Goal: Communication & Community: Answer question/provide support

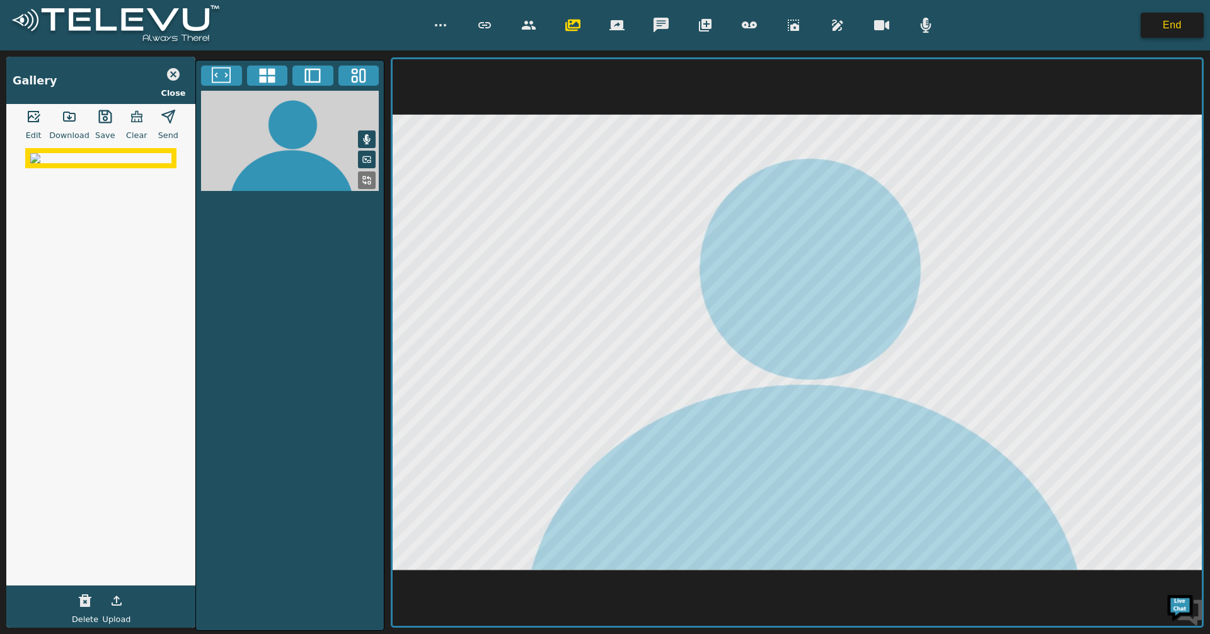
click at [1167, 29] on button "End" at bounding box center [1171, 25] width 63 height 25
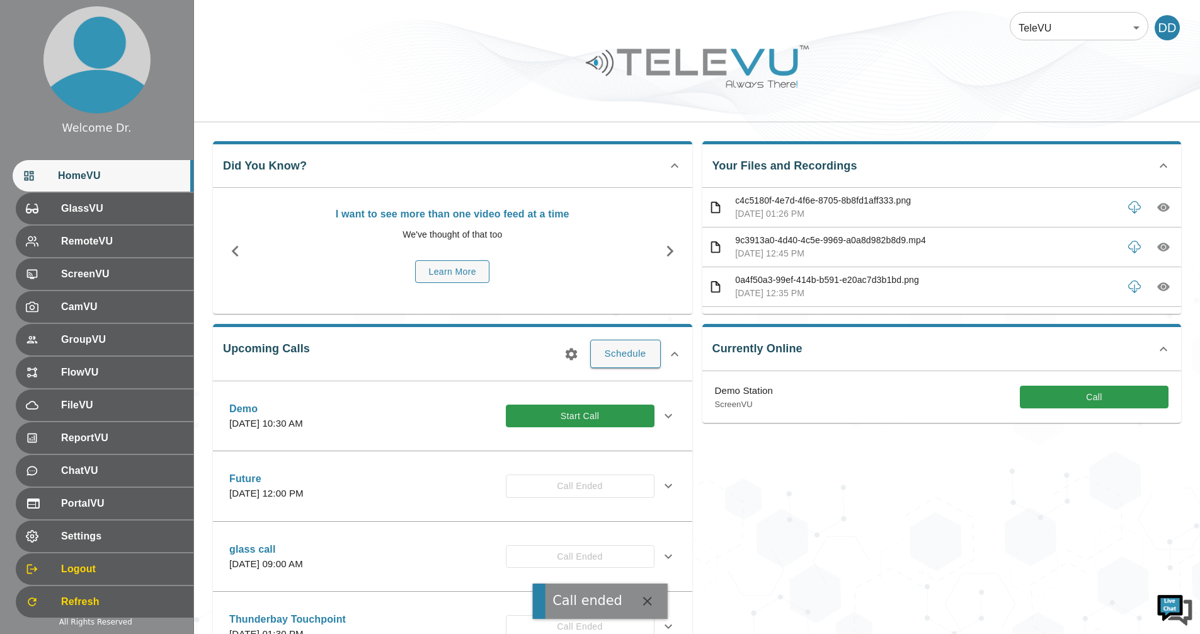
click at [1098, 376] on div "Demo Station ScreenVU Call" at bounding box center [942, 397] width 479 height 52
click at [1094, 394] on button "Call" at bounding box center [1094, 397] width 149 height 23
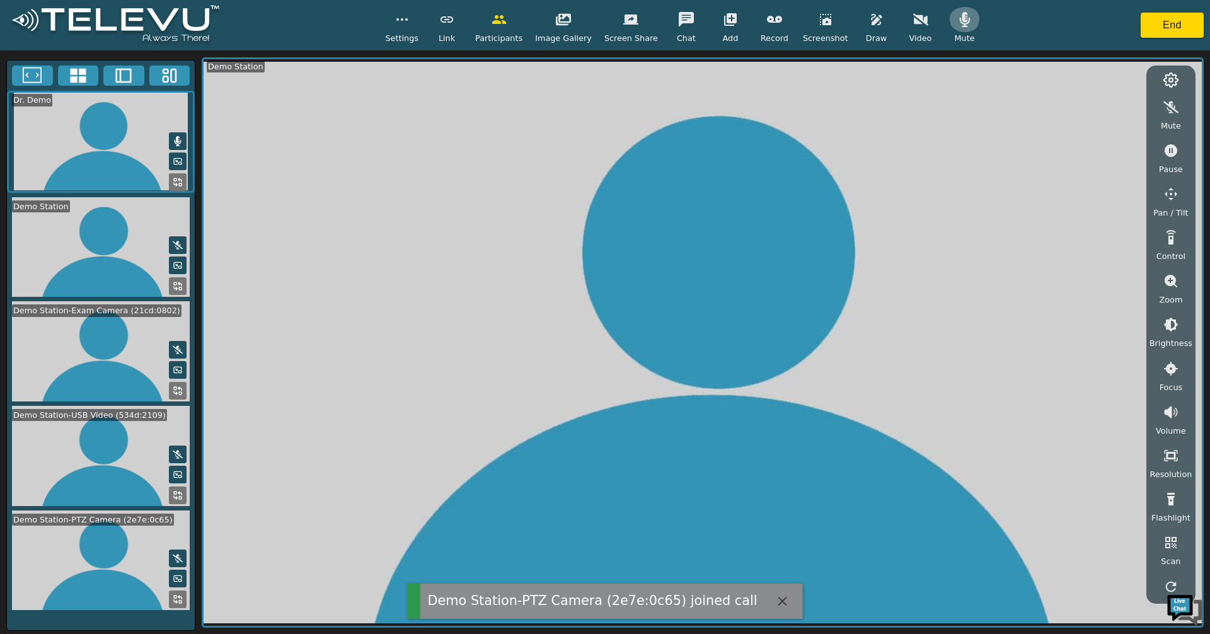
click at [957, 20] on icon "button" at bounding box center [964, 19] width 15 height 15
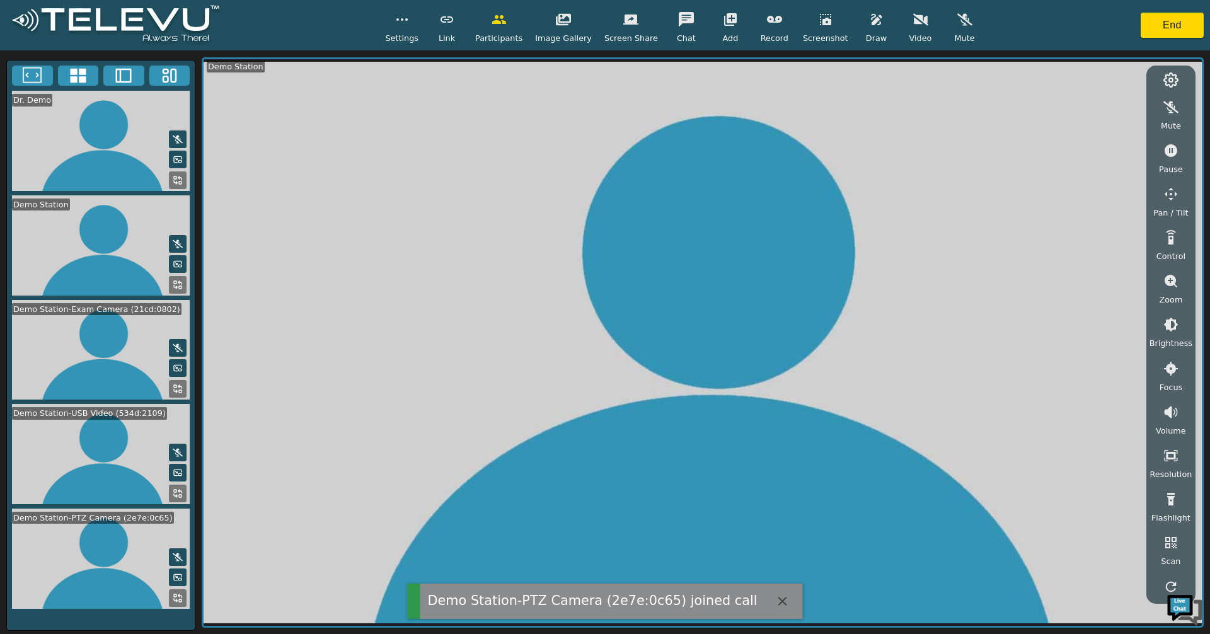
click at [1174, 112] on icon "button" at bounding box center [1170, 107] width 15 height 15
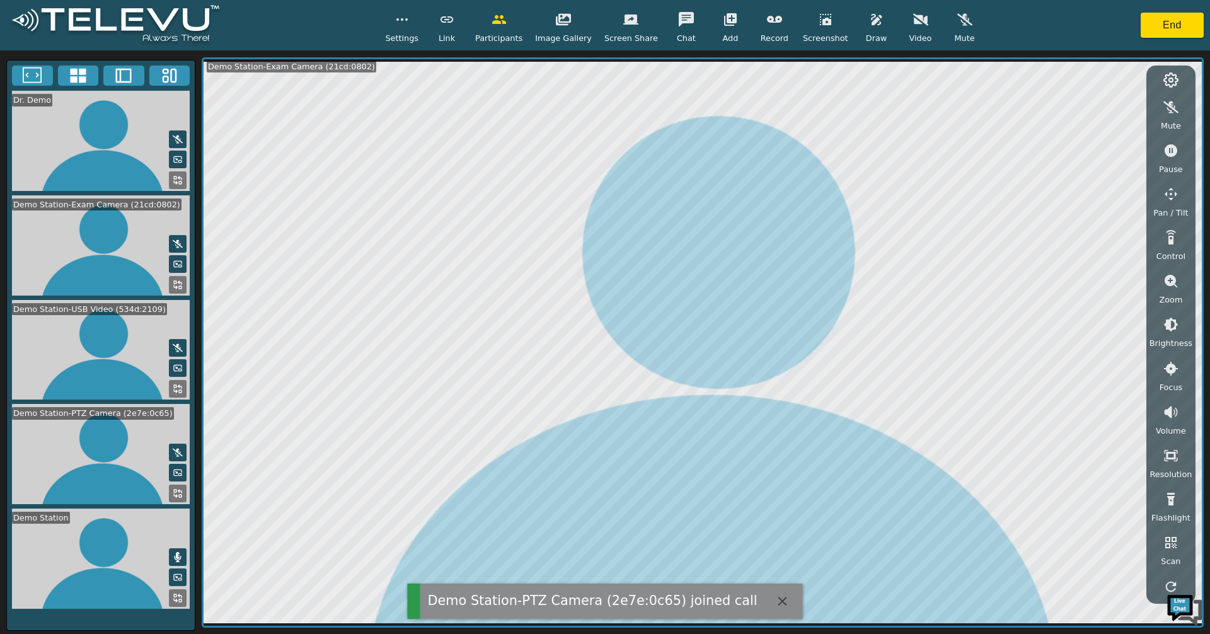
click at [74, 79] on icon at bounding box center [78, 76] width 16 height 14
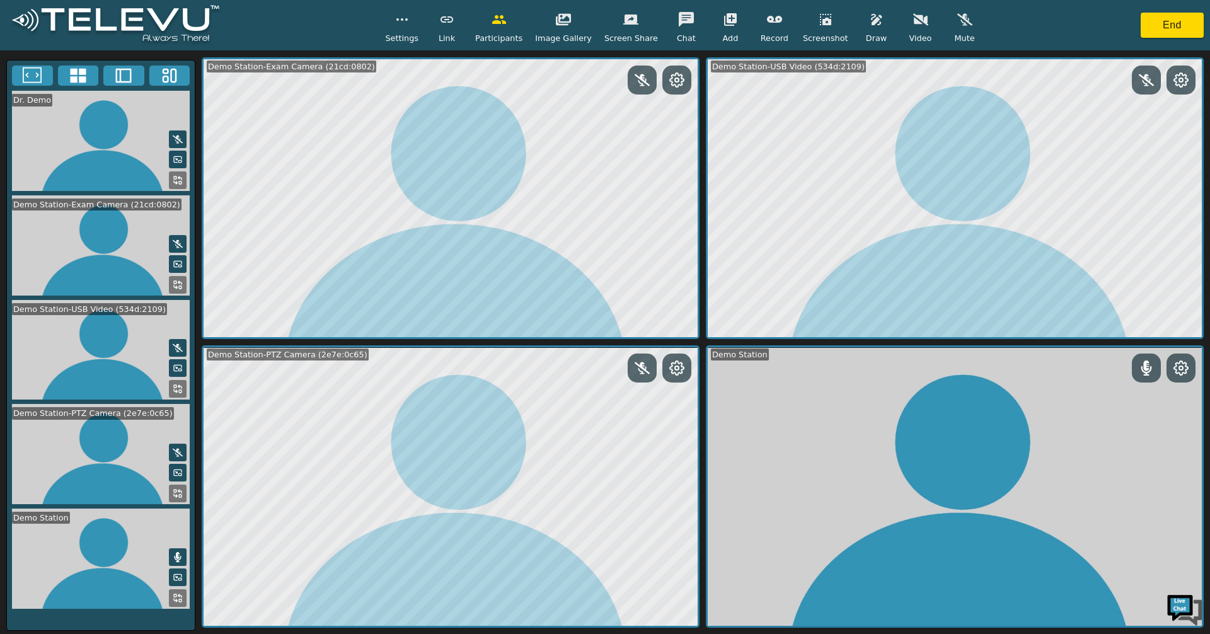
click at [665, 371] on div at bounding box center [676, 367] width 29 height 29
drag, startPoint x: 671, startPoint y: 344, endPoint x: 675, endPoint y: 359, distance: 15.8
click at [671, 345] on div "Demo Station-Exam Camera (21cd:0802) Demo Station-USB Video (534d:2109) Demo St…" at bounding box center [703, 342] width 1002 height 570
click at [679, 365] on icon at bounding box center [676, 367] width 15 height 15
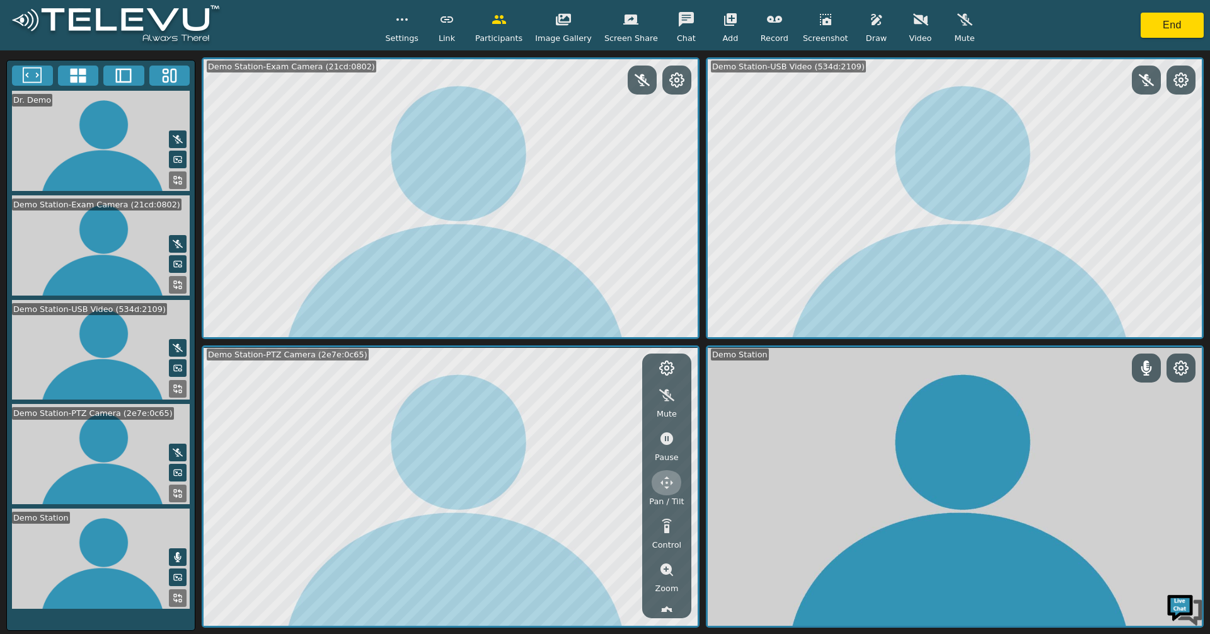
click at [670, 481] on icon "button" at bounding box center [666, 482] width 15 height 15
click at [595, 391] on icon "button" at bounding box center [594, 397] width 15 height 15
click at [565, 398] on icon "button" at bounding box center [562, 397] width 13 height 13
click at [623, 395] on icon "button" at bounding box center [626, 397] width 15 height 15
click at [668, 569] on icon "button" at bounding box center [666, 569] width 15 height 15
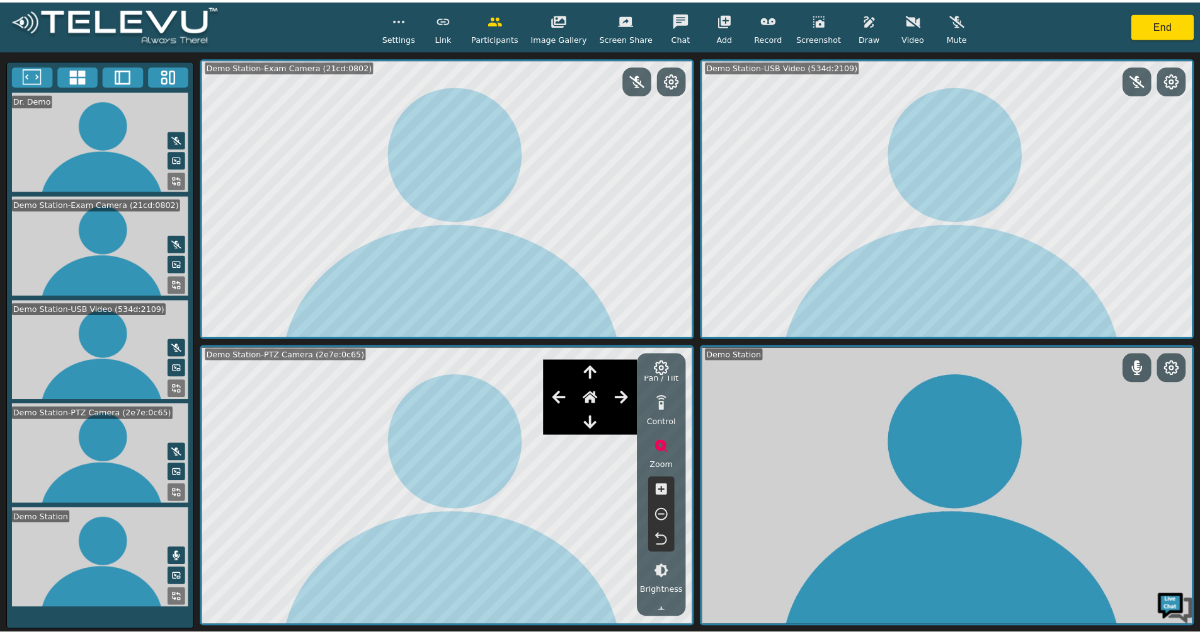
scroll to position [126, 0]
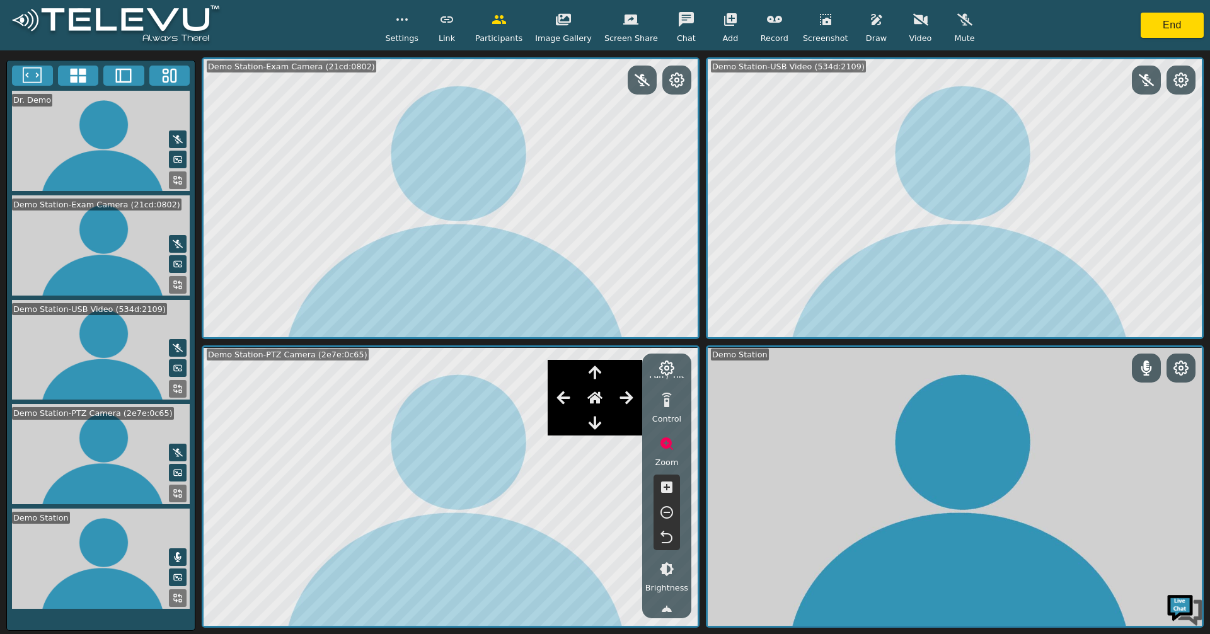
click at [663, 490] on icon "button" at bounding box center [666, 486] width 11 height 11
click at [664, 486] on icon "button" at bounding box center [666, 486] width 11 height 11
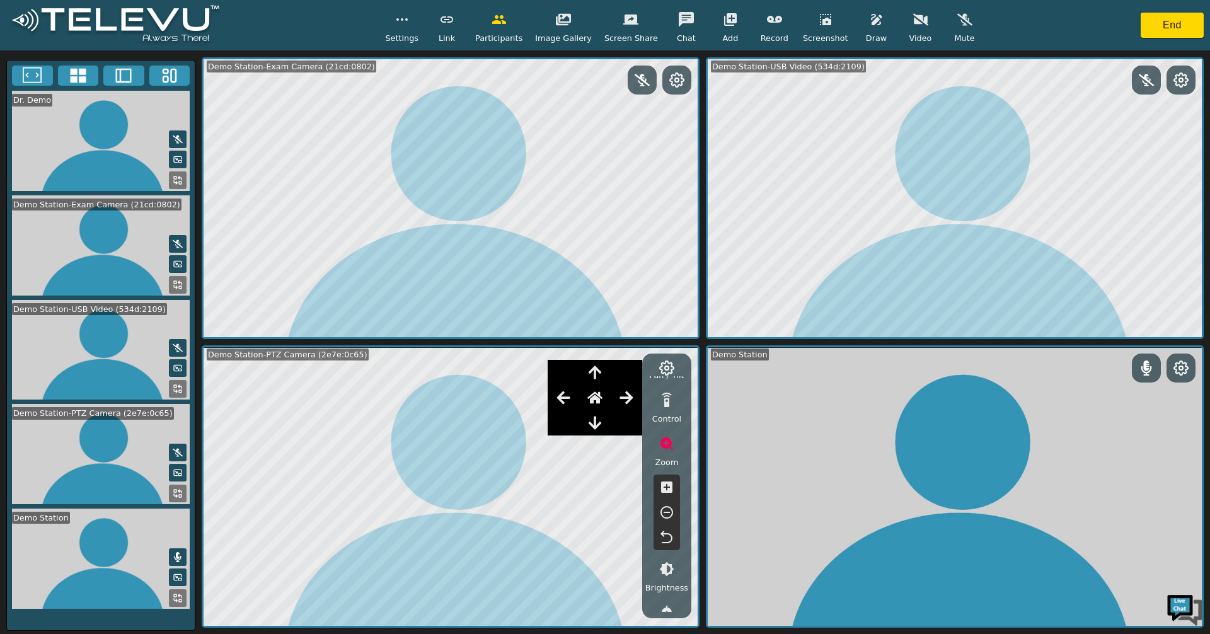
click at [664, 486] on icon "button" at bounding box center [666, 486] width 11 height 11
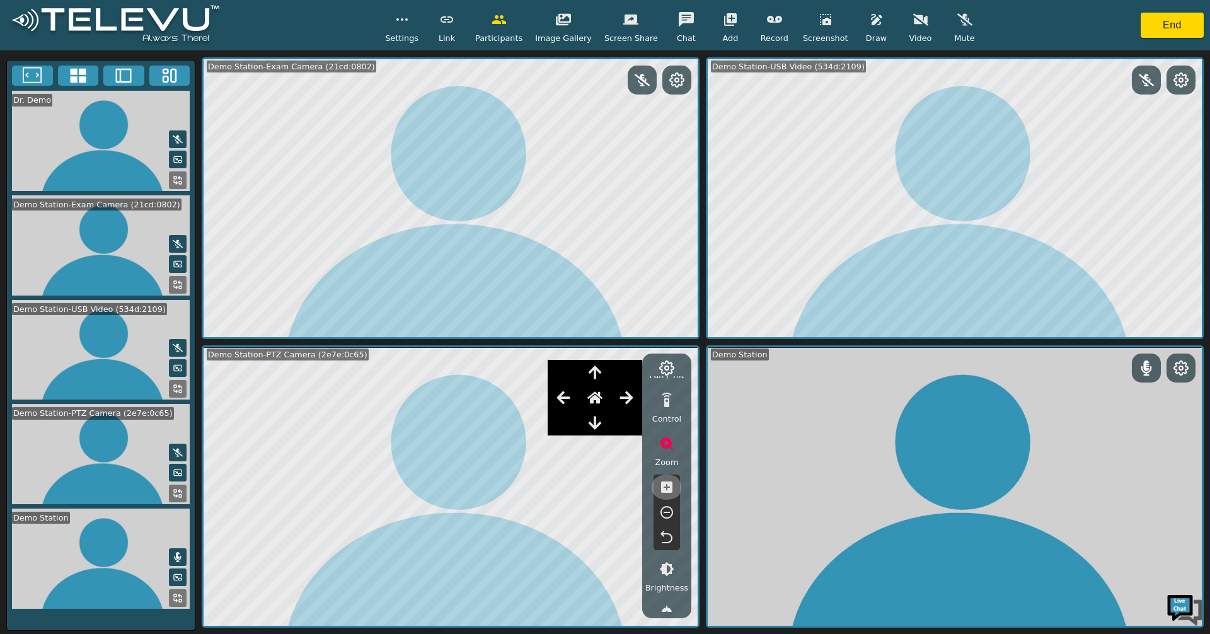
click at [664, 486] on icon "button" at bounding box center [666, 486] width 11 height 11
click at [661, 541] on icon "button" at bounding box center [666, 537] width 15 height 15
click at [33, 72] on icon at bounding box center [32, 75] width 19 height 19
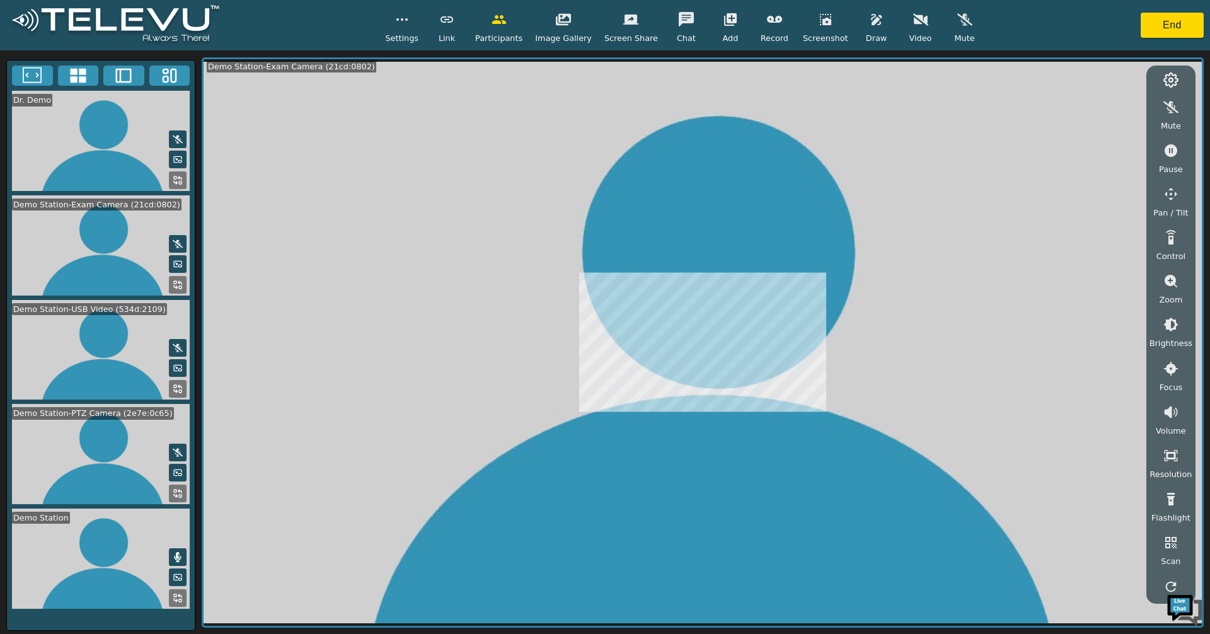
click at [186, 494] on button at bounding box center [178, 494] width 18 height 18
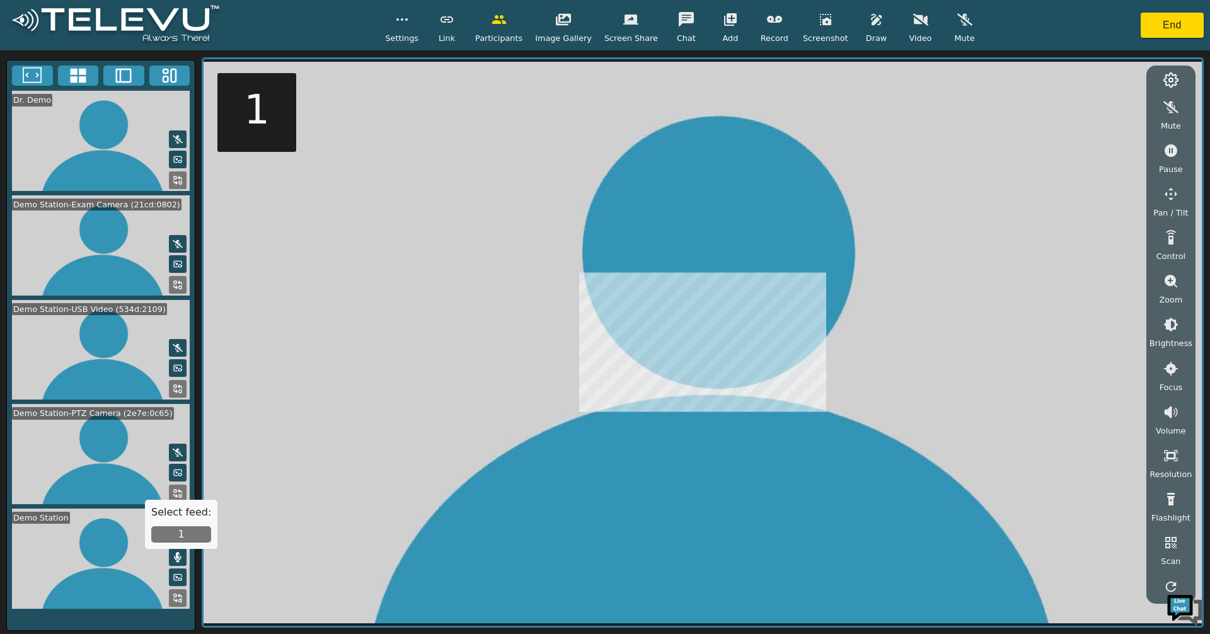
click at [184, 537] on button "1" at bounding box center [181, 534] width 60 height 16
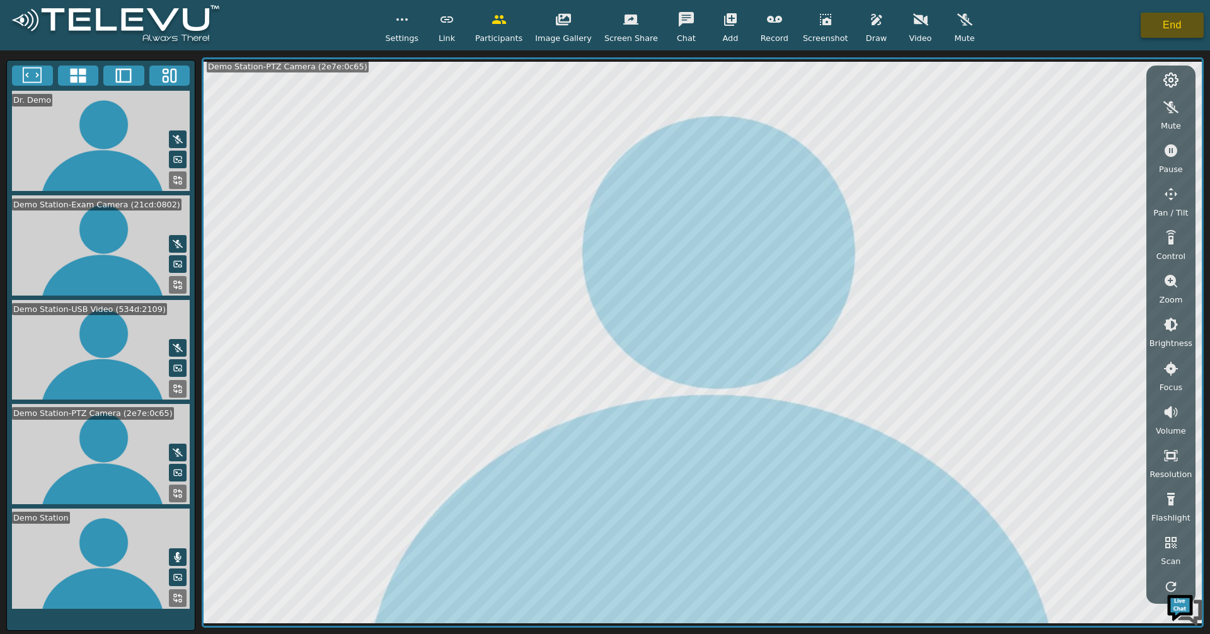
click at [1175, 20] on button "End" at bounding box center [1171, 25] width 63 height 25
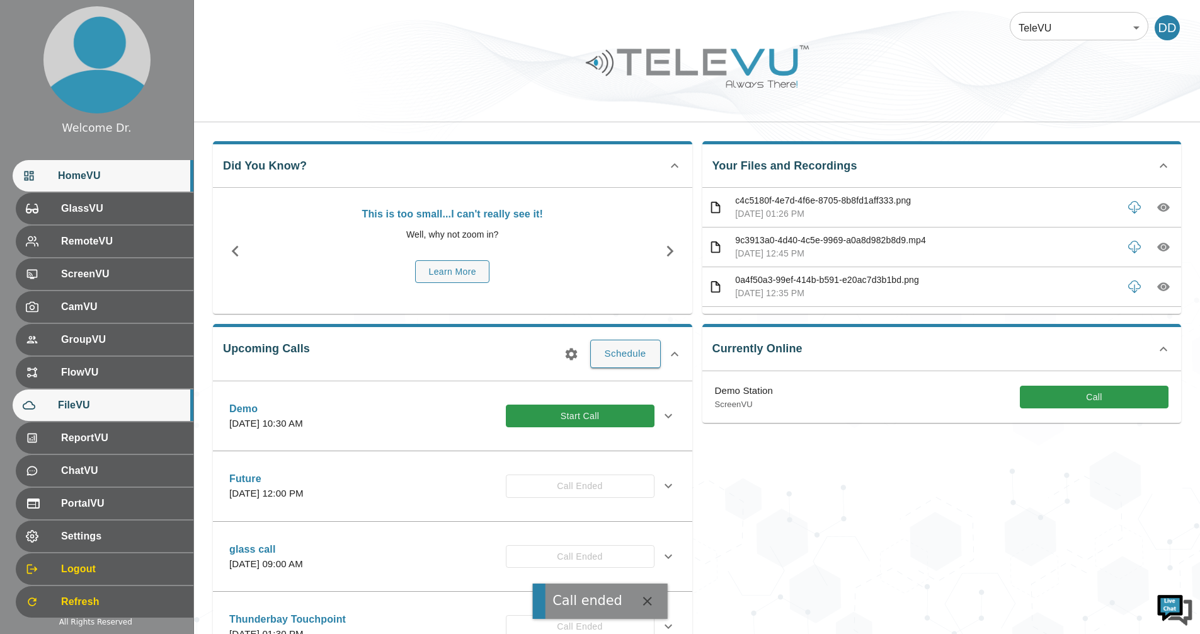
click at [83, 401] on span "FileVU" at bounding box center [120, 405] width 125 height 15
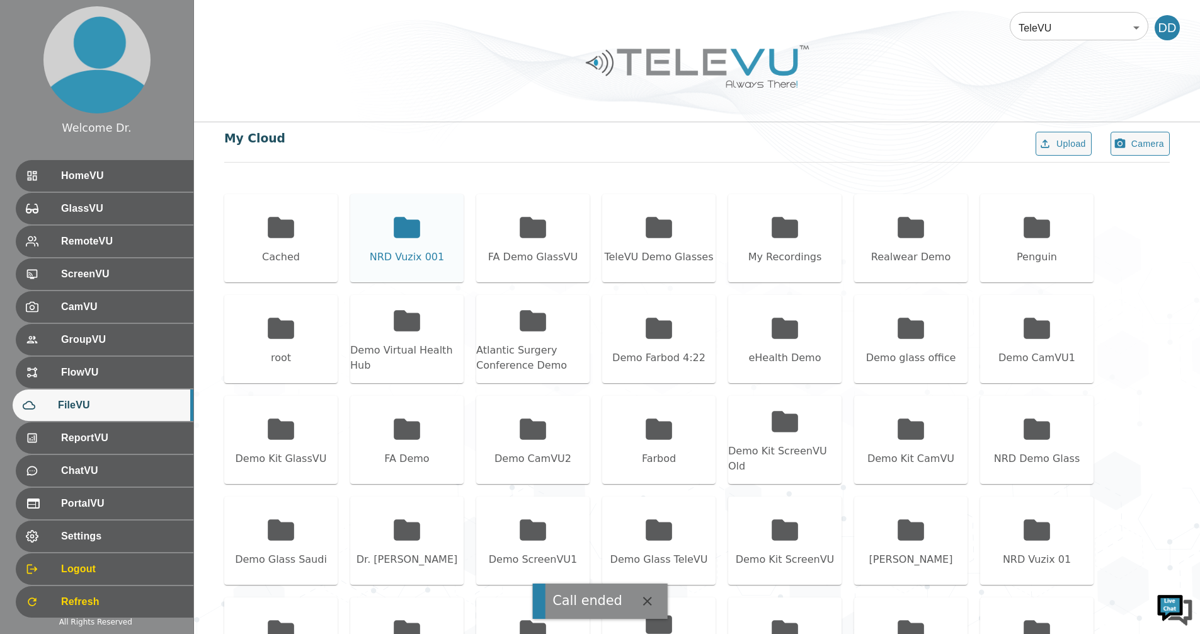
click at [403, 228] on icon at bounding box center [407, 227] width 26 height 21
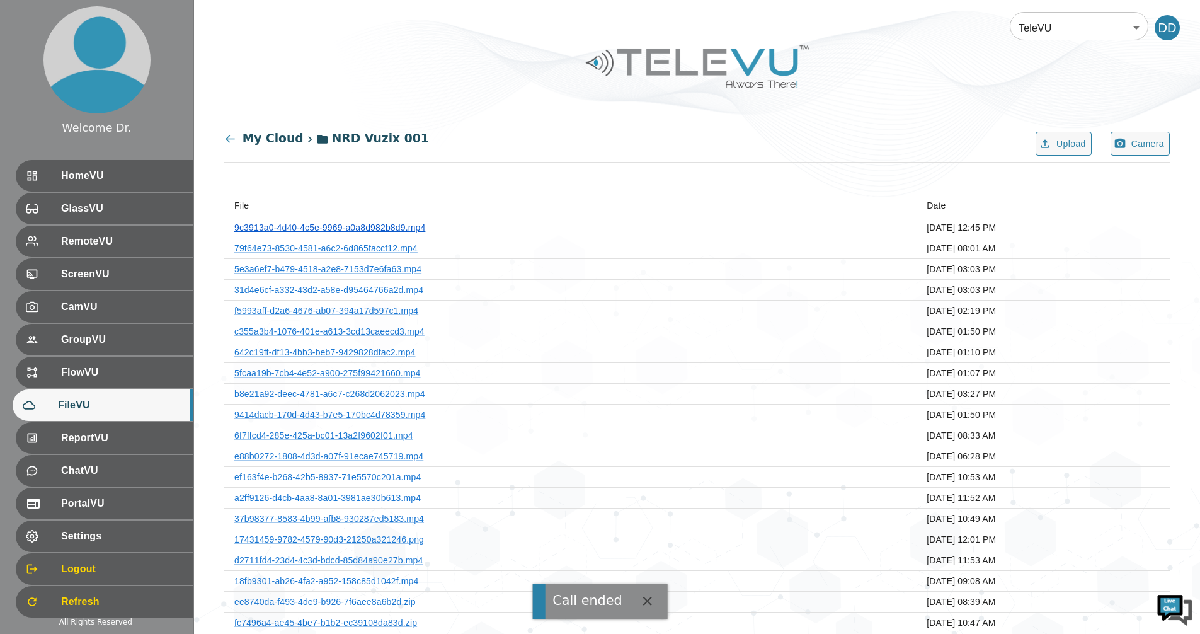
click at [398, 225] on link "9c3913a0-4d40-4c5e-9969-a0a8d982b8d9.mp4" at bounding box center [329, 227] width 191 height 10
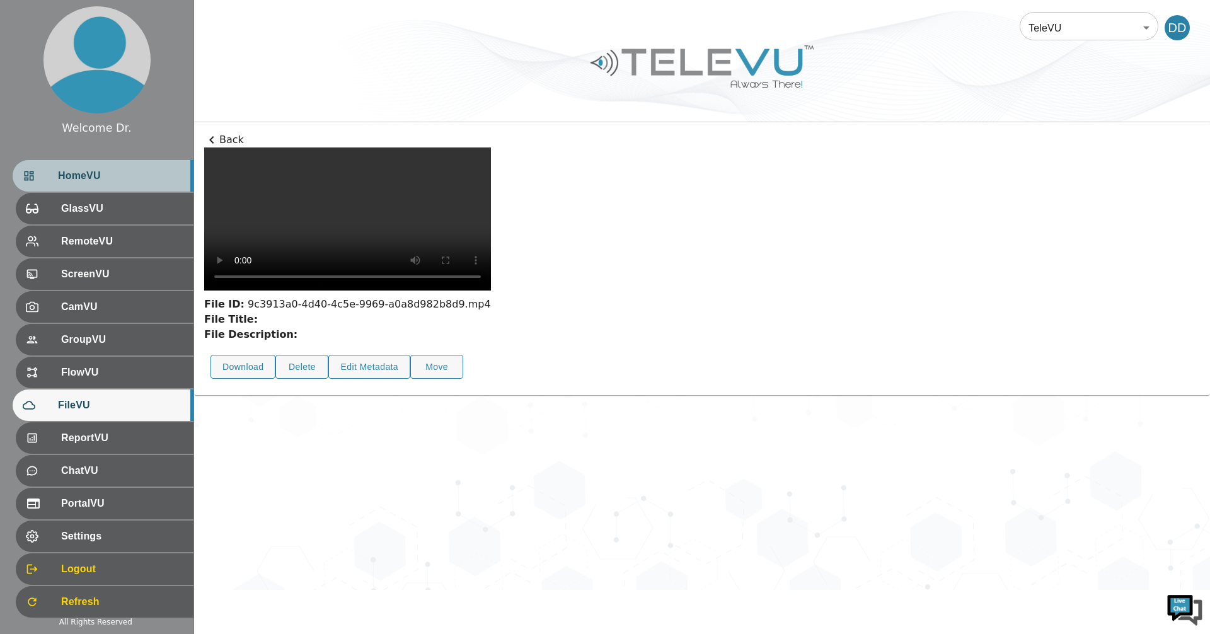
click at [83, 180] on span "HomeVU" at bounding box center [120, 175] width 125 height 15
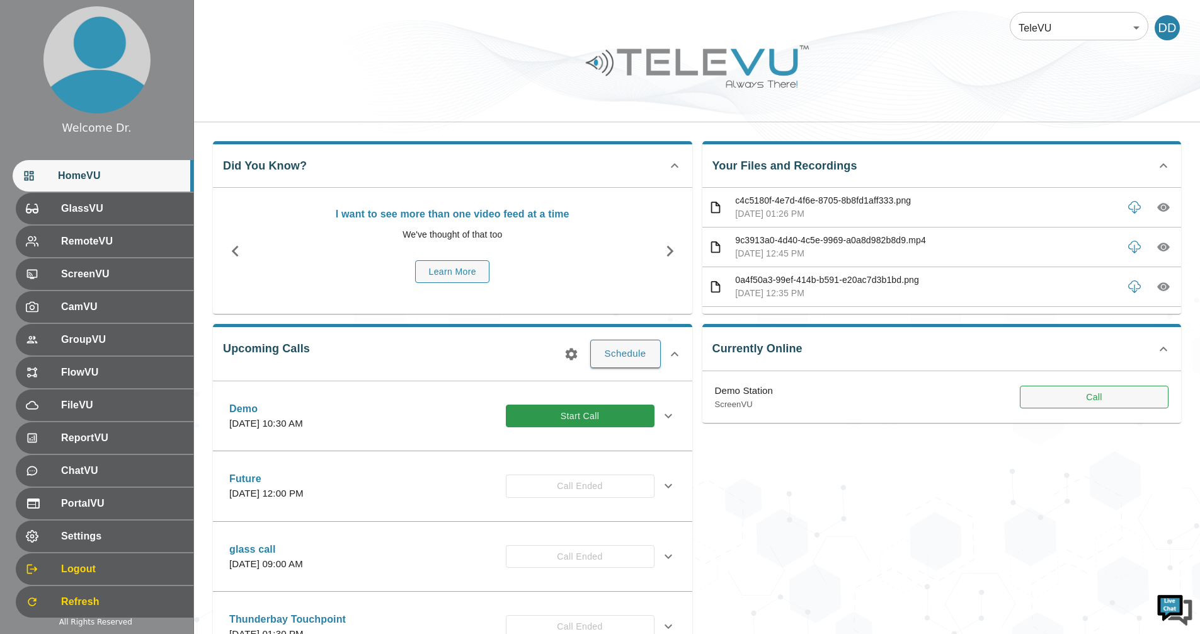
click at [1106, 402] on button "Call" at bounding box center [1094, 397] width 149 height 23
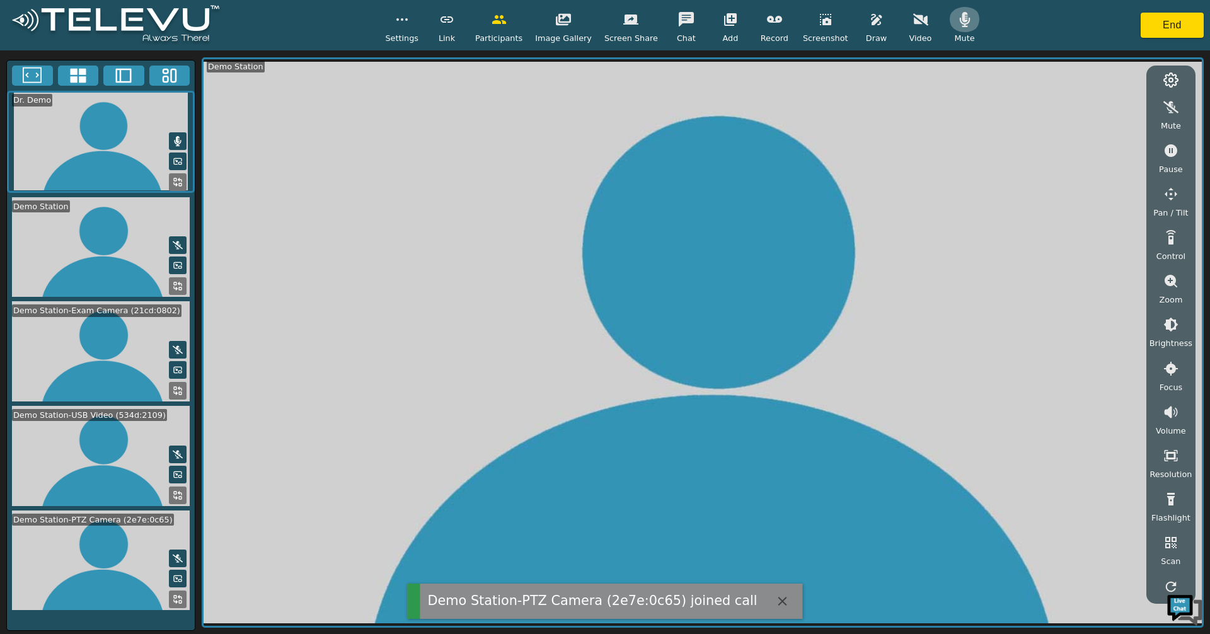
click at [957, 19] on icon "button" at bounding box center [964, 19] width 15 height 15
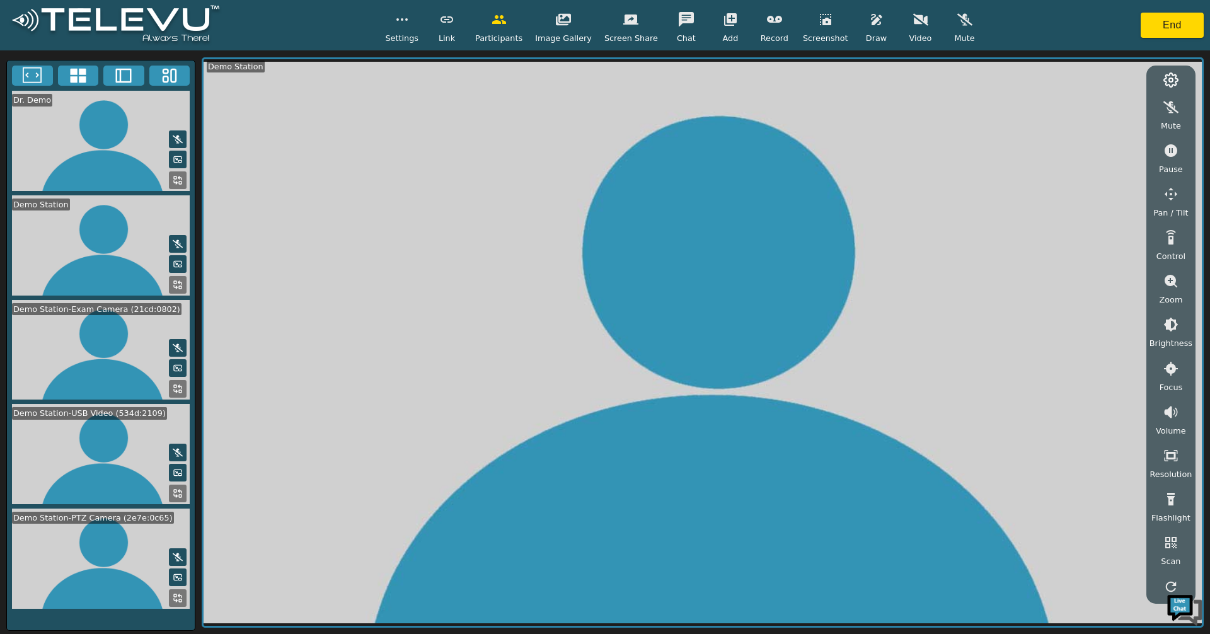
click at [172, 592] on button at bounding box center [178, 598] width 18 height 18
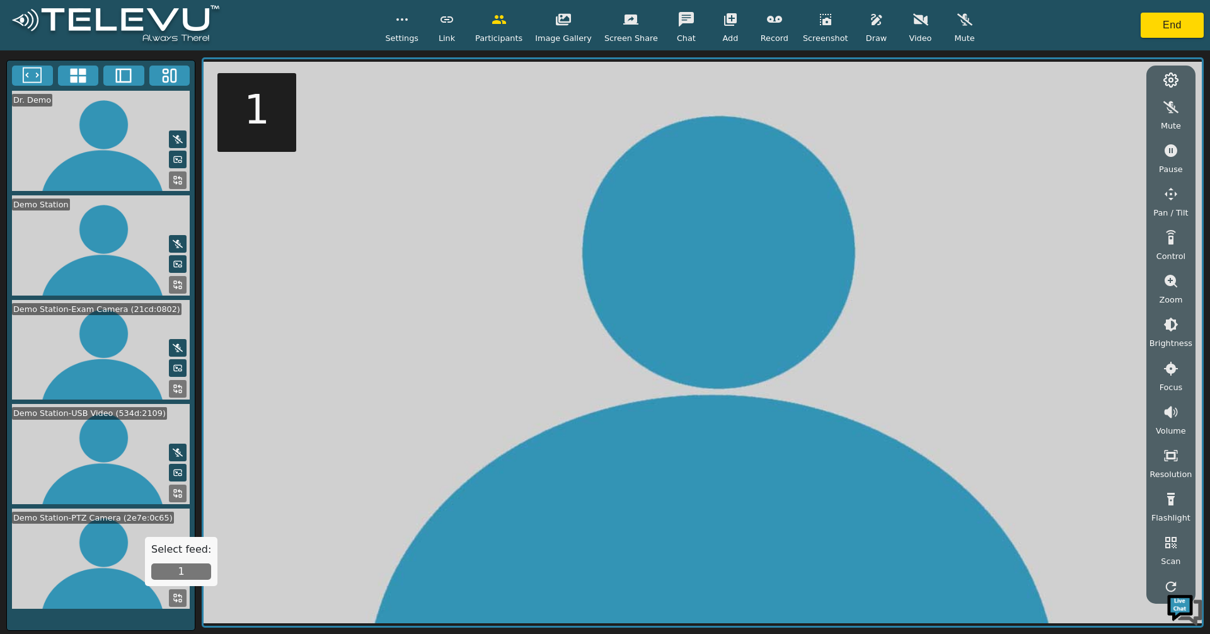
click at [176, 494] on icon at bounding box center [175, 495] width 3 height 3
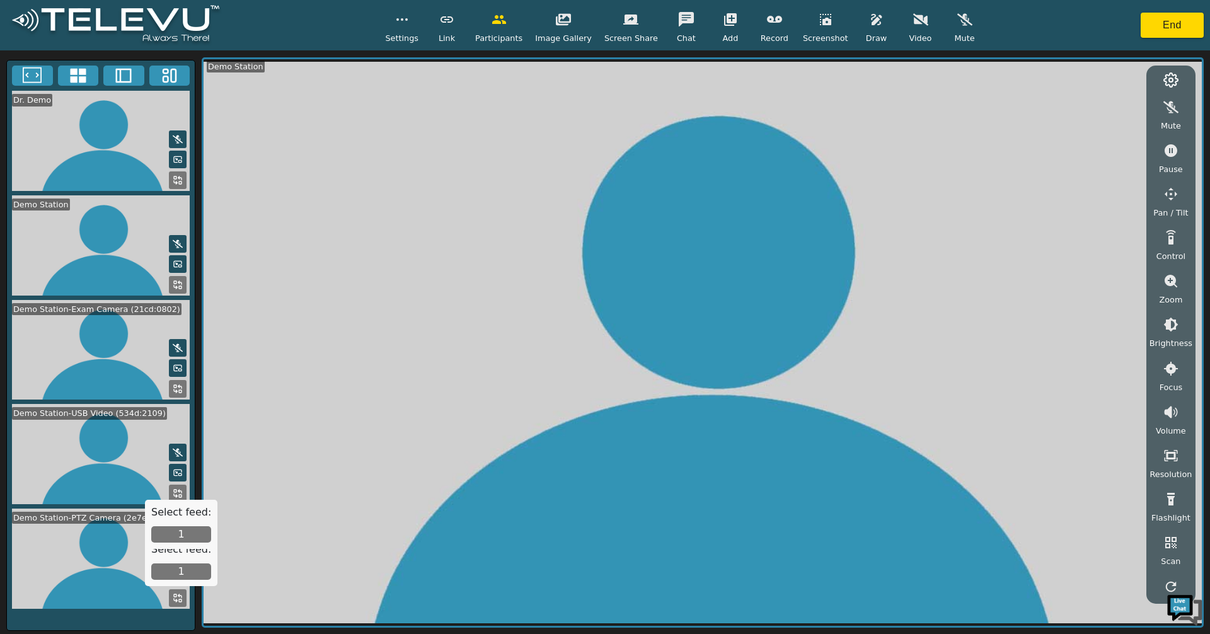
click at [181, 537] on button "1" at bounding box center [181, 534] width 60 height 16
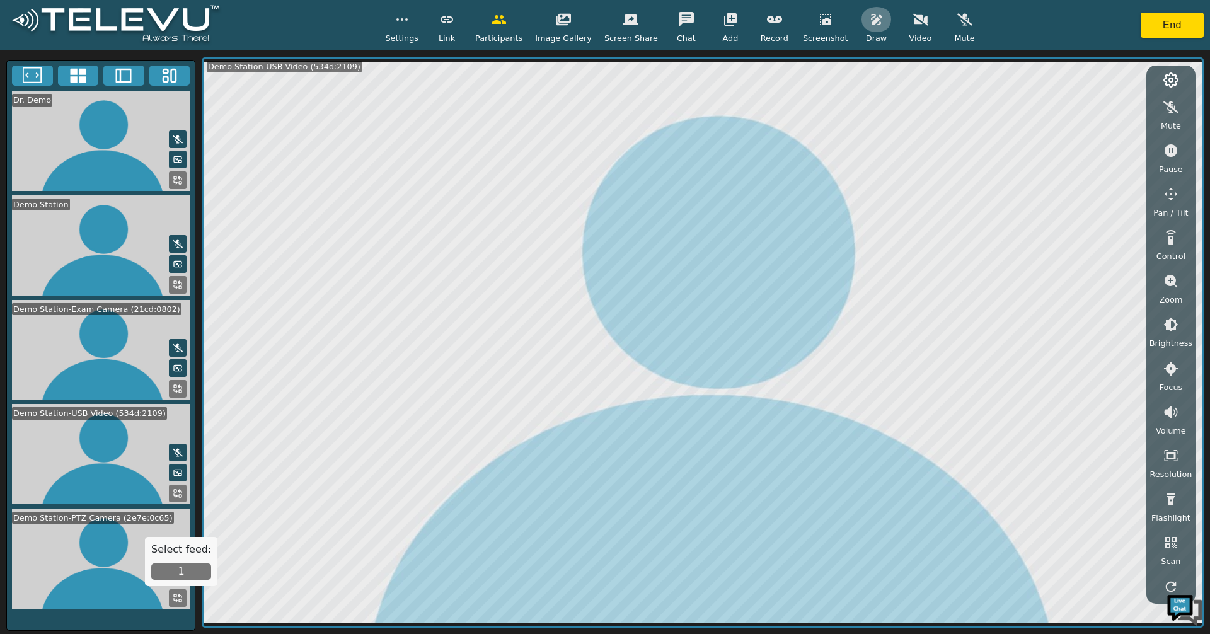
click at [871, 20] on icon "button" at bounding box center [876, 19] width 11 height 11
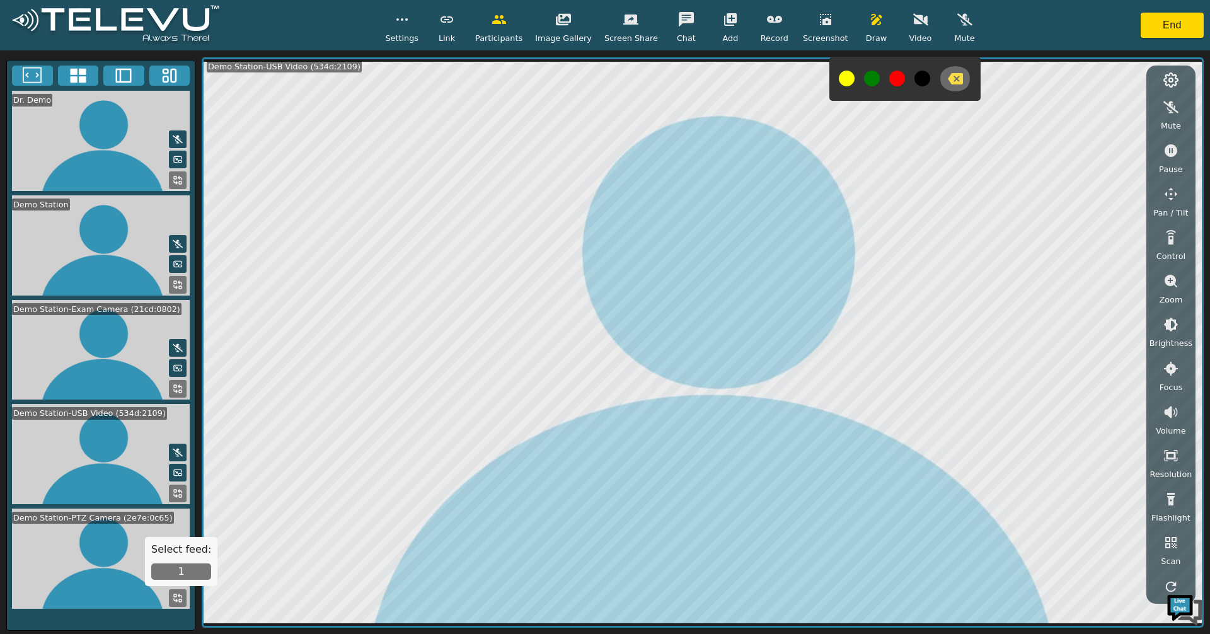
click at [948, 77] on icon "button" at bounding box center [955, 78] width 15 height 15
click at [810, 28] on button "button" at bounding box center [826, 19] width 32 height 25
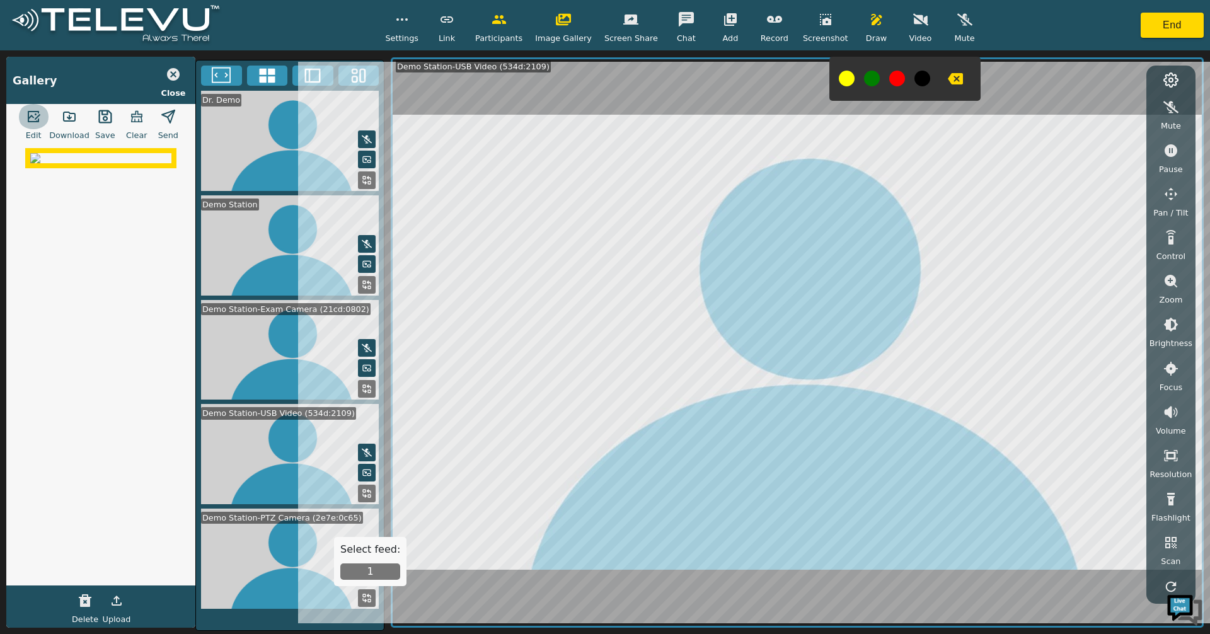
click at [44, 113] on button "button" at bounding box center [34, 116] width 32 height 25
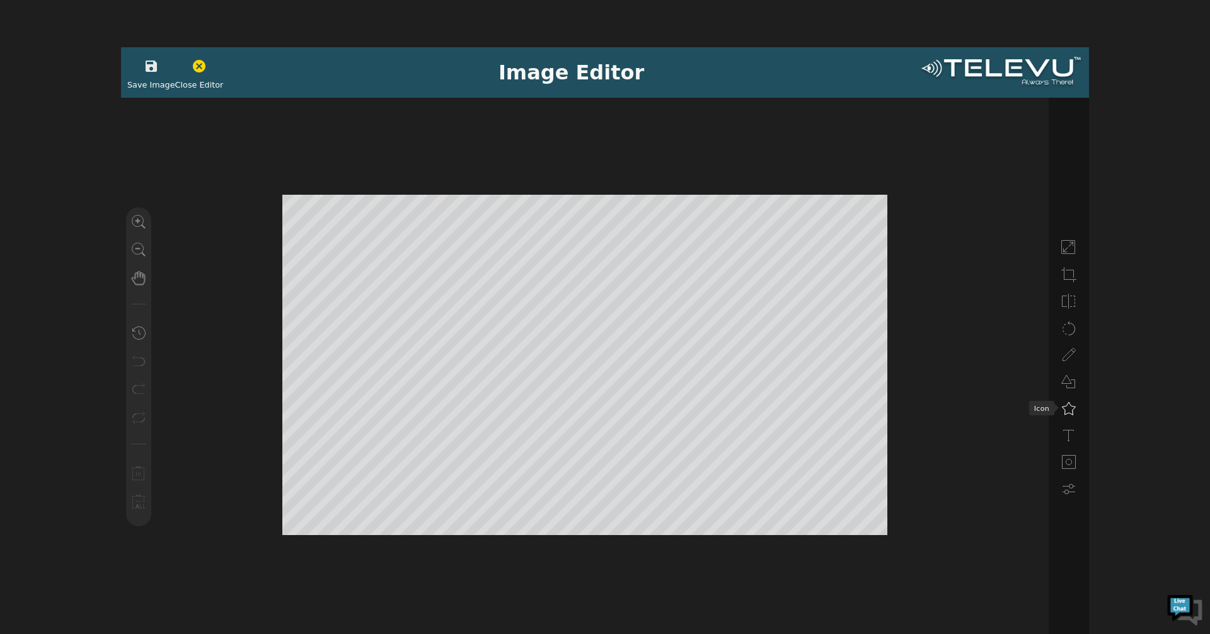
click at [1070, 412] on icon at bounding box center [1068, 408] width 15 height 15
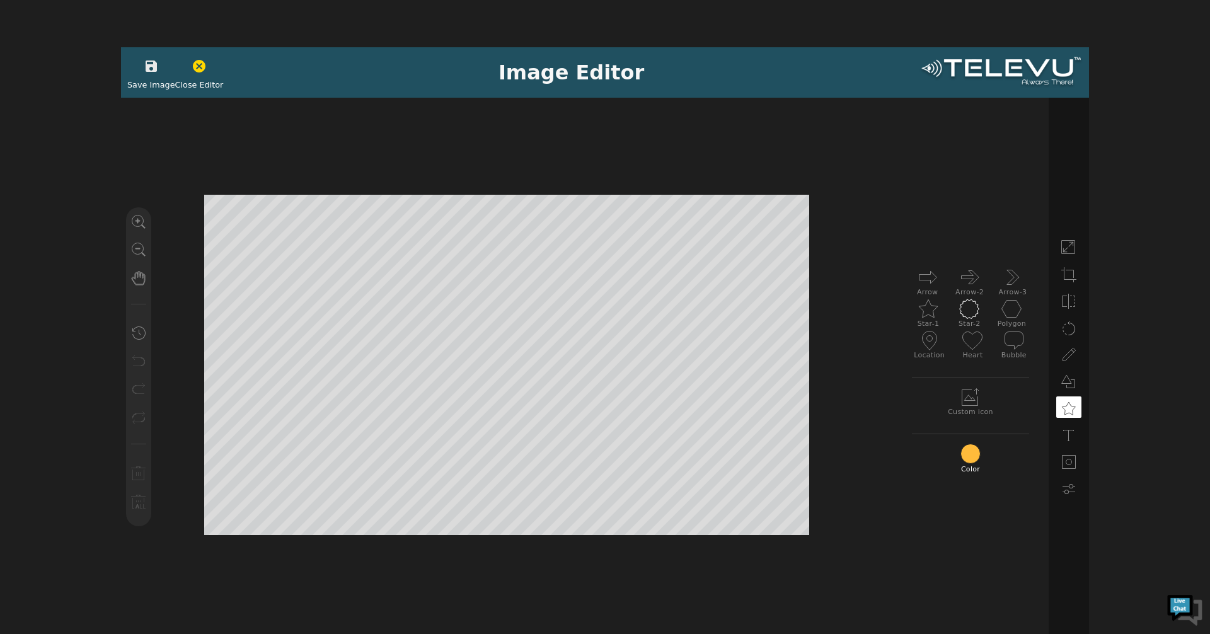
click at [975, 310] on icon at bounding box center [969, 309] width 20 height 20
click at [1072, 356] on icon at bounding box center [1068, 354] width 15 height 15
click at [146, 69] on icon "button" at bounding box center [151, 65] width 11 height 11
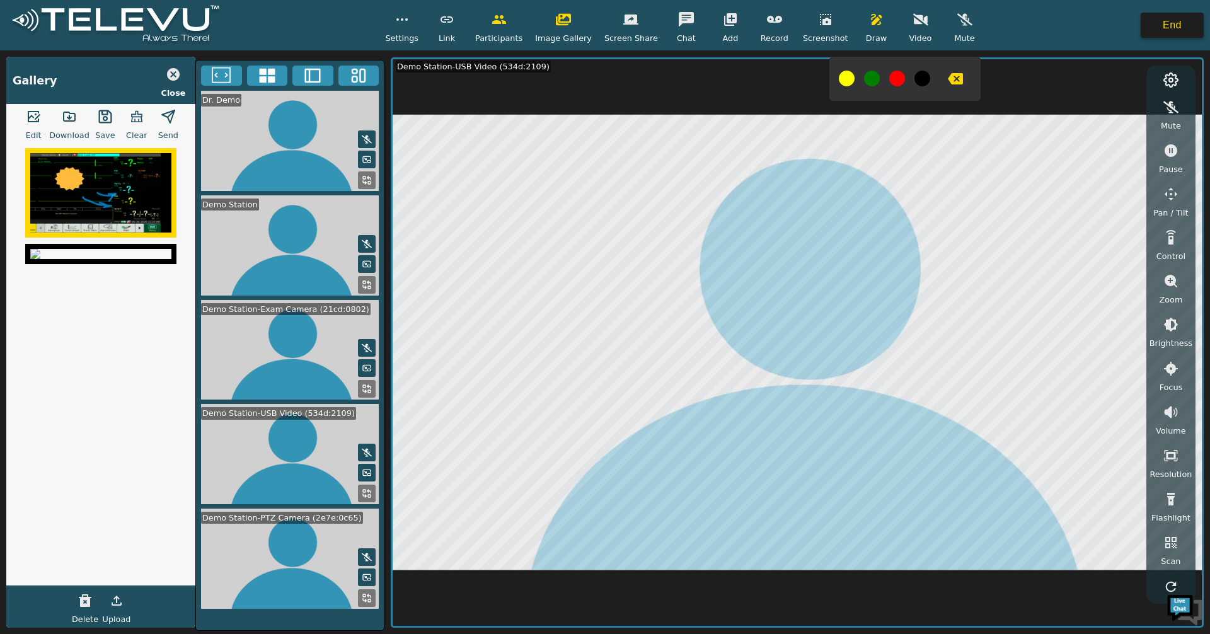
click at [1174, 37] on button "End" at bounding box center [1171, 25] width 63 height 25
